Goal: Navigation & Orientation: Understand site structure

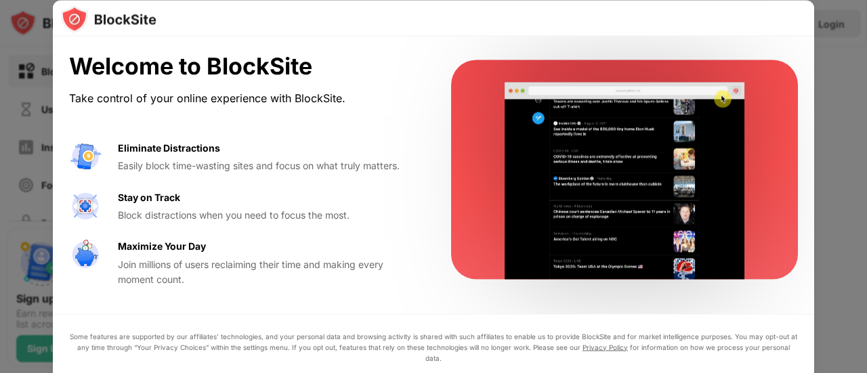
drag, startPoint x: 866, startPoint y: 82, endPoint x: 865, endPoint y: 93, distance: 11.6
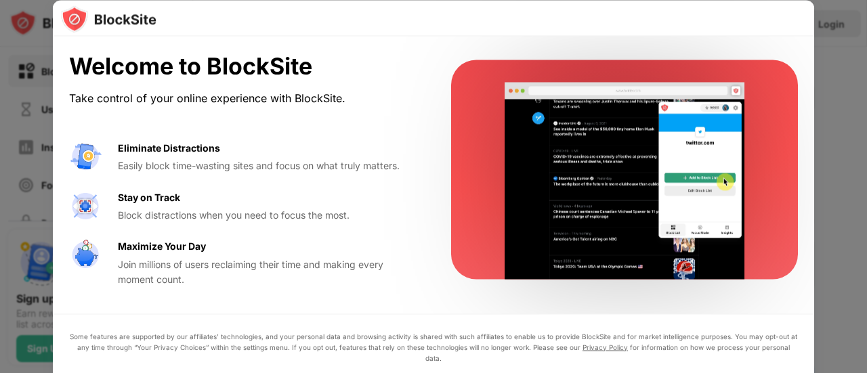
click at [865, 93] on div at bounding box center [433, 186] width 867 height 373
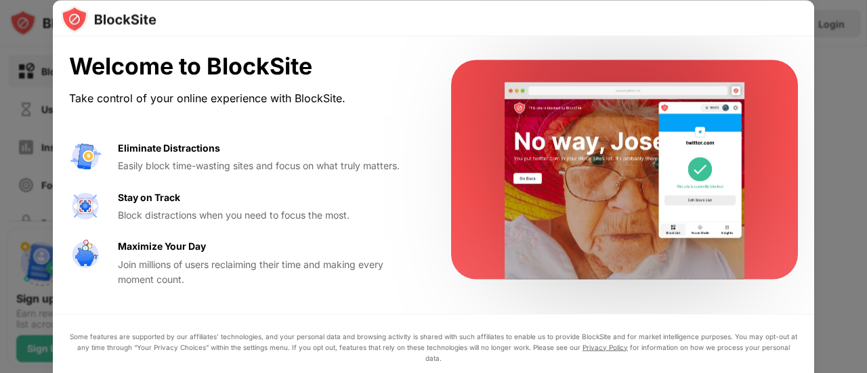
click at [841, 132] on div at bounding box center [433, 186] width 867 height 373
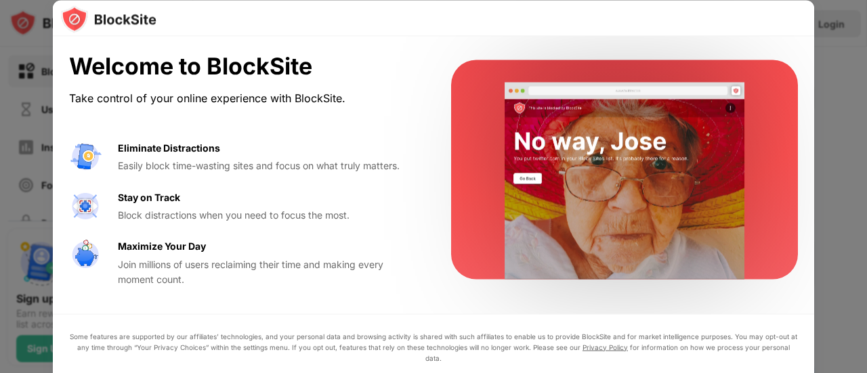
drag, startPoint x: 866, startPoint y: 120, endPoint x: 863, endPoint y: 188, distance: 67.8
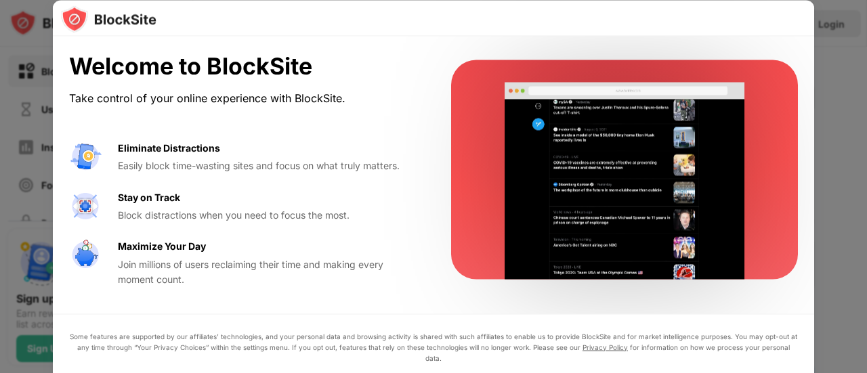
click at [863, 188] on div at bounding box center [433, 186] width 867 height 373
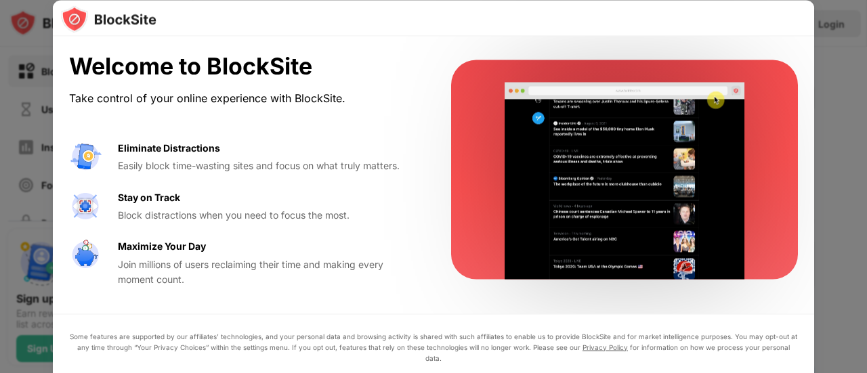
drag, startPoint x: 863, startPoint y: 188, endPoint x: 843, endPoint y: 244, distance: 59.8
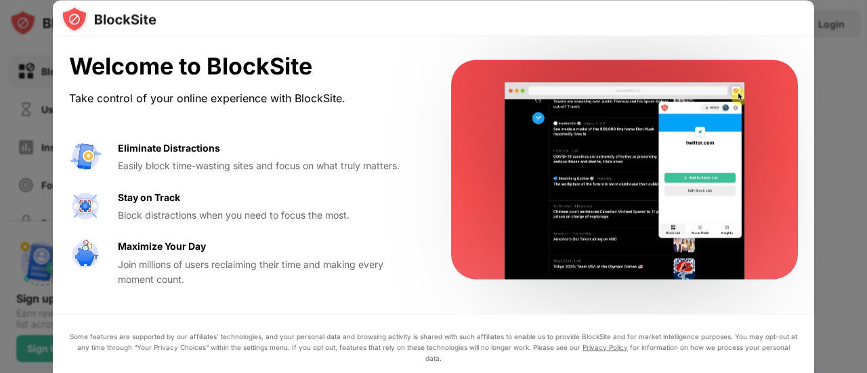
click at [843, 244] on div at bounding box center [433, 186] width 867 height 373
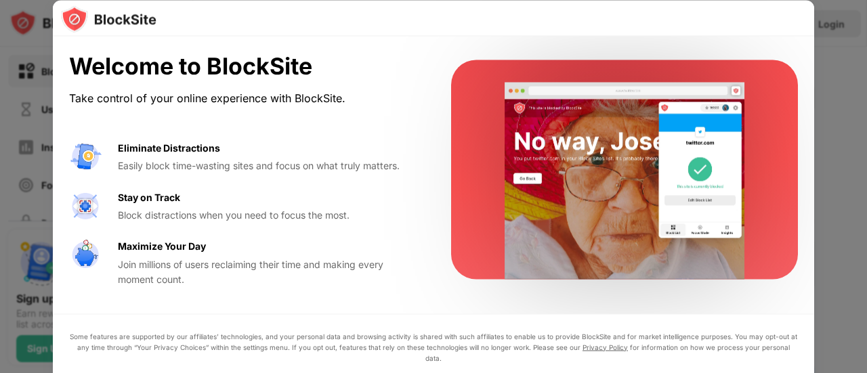
click at [761, 197] on video at bounding box center [624, 181] width 277 height 197
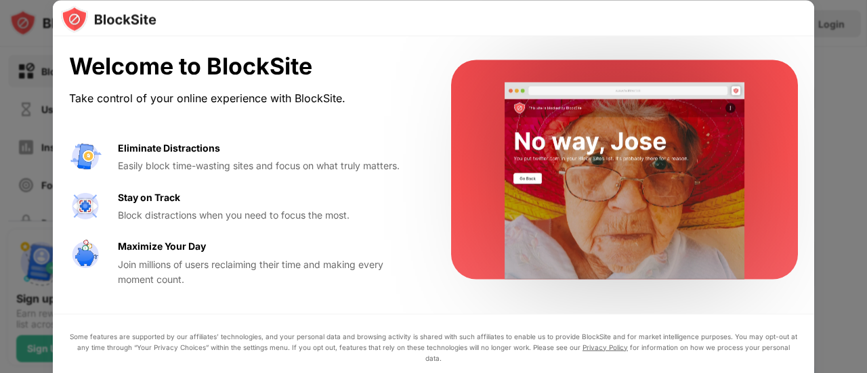
click at [816, 155] on div at bounding box center [433, 186] width 867 height 373
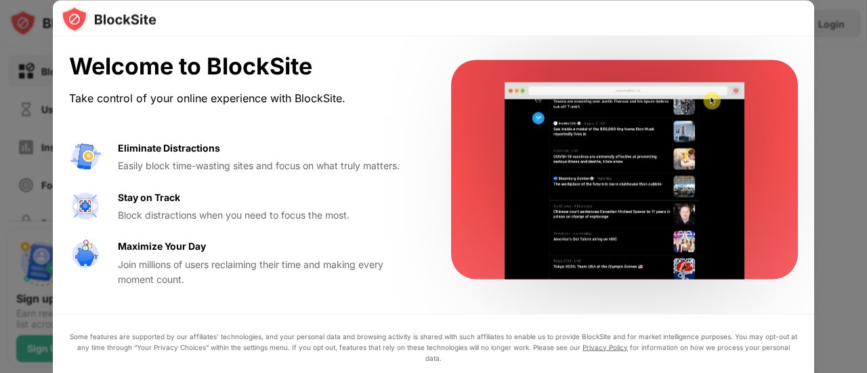
click at [824, 151] on div at bounding box center [433, 186] width 867 height 373
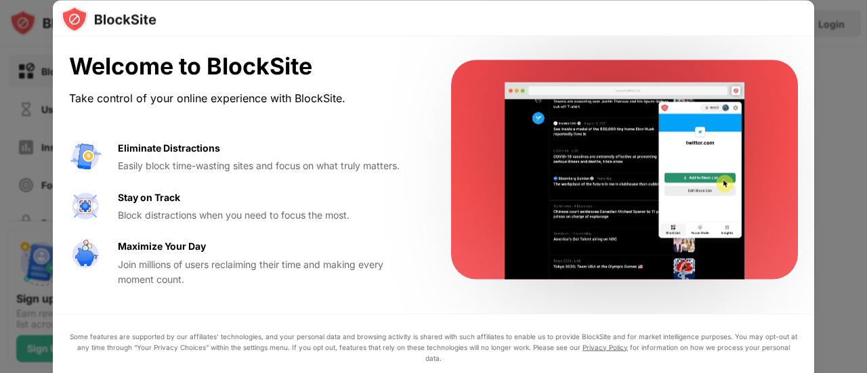
click at [824, 151] on div at bounding box center [433, 186] width 867 height 373
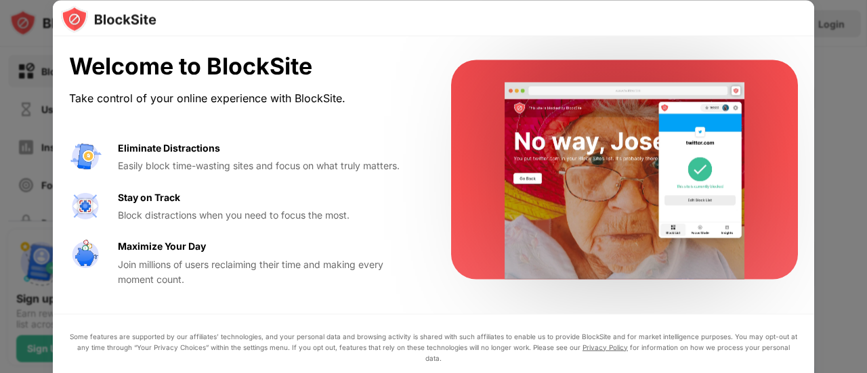
drag, startPoint x: 863, startPoint y: 262, endPoint x: 828, endPoint y: 334, distance: 80.0
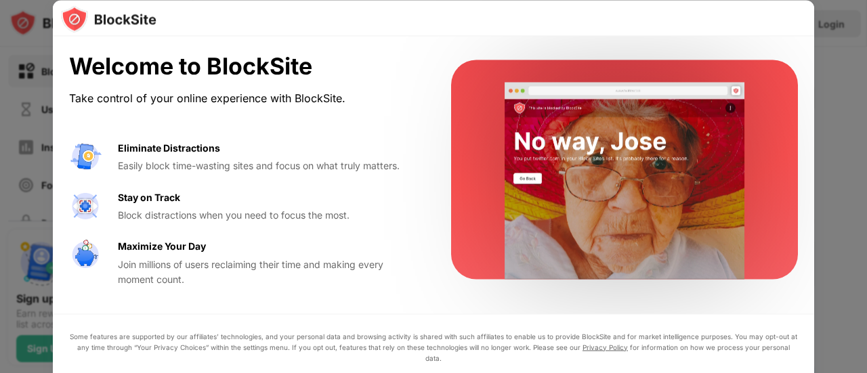
click at [828, 334] on div at bounding box center [433, 186] width 867 height 373
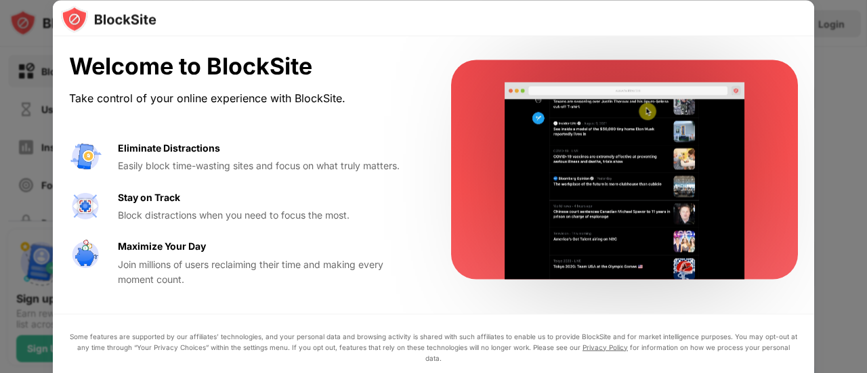
click at [462, 347] on div "Some features are supported by our affiliates’ technologies, and your personal …" at bounding box center [433, 347] width 729 height 33
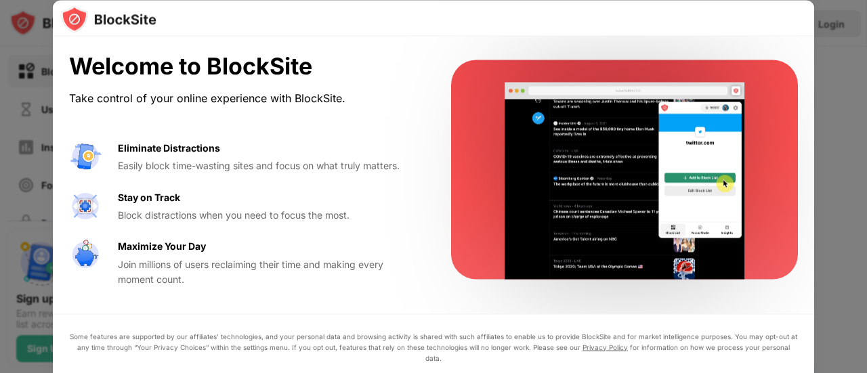
click at [462, 347] on div "Some features are supported by our affiliates’ technologies, and your personal …" at bounding box center [433, 347] width 729 height 33
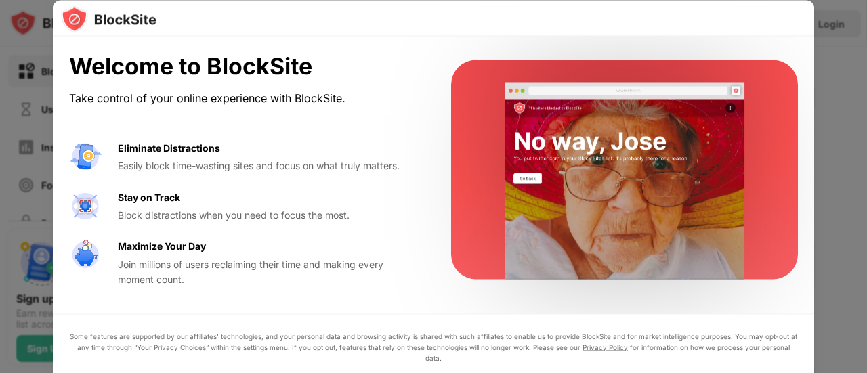
click at [215, 263] on div "Join millions of users reclaiming their time and making every moment count." at bounding box center [268, 272] width 301 height 30
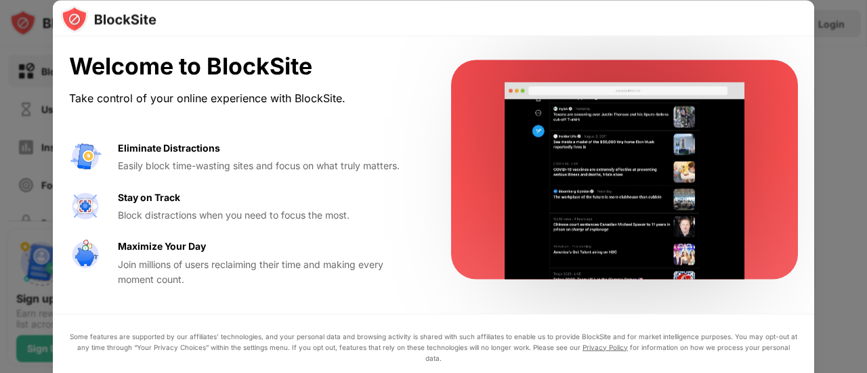
click at [215, 263] on div "Join millions of users reclaiming their time and making every moment count." at bounding box center [268, 272] width 301 height 30
